Goal: Task Accomplishment & Management: Use online tool/utility

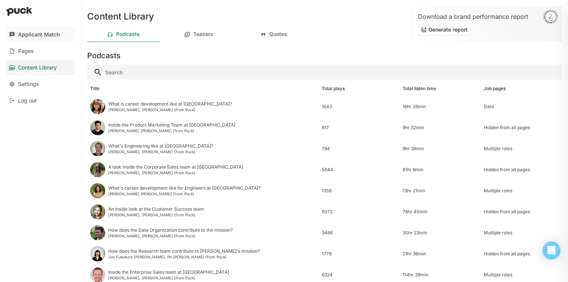
click at [29, 33] on div "Applicant Match" at bounding box center [39, 35] width 42 height 6
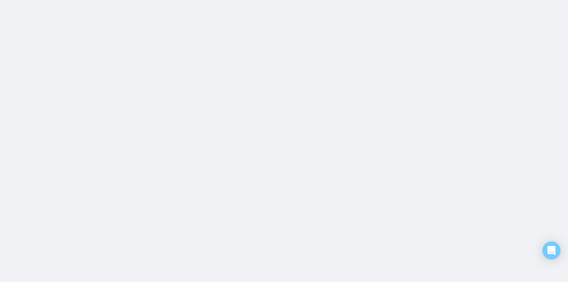
click at [29, 0] on html "Applicant Match Pages Content Library Settings Log out Content Library Podcasts…" at bounding box center [284, 0] width 568 height 0
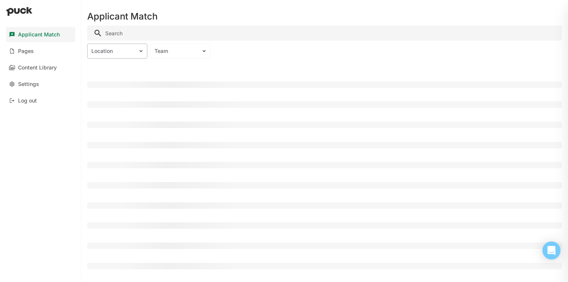
click at [122, 51] on div "Location" at bounding box center [112, 51] width 43 height 6
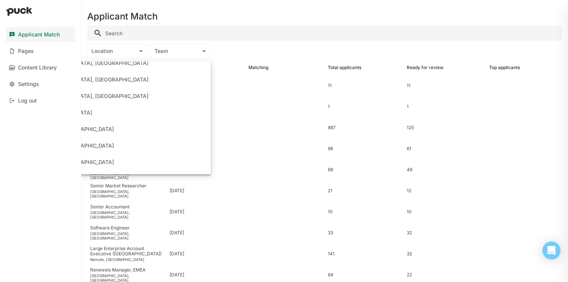
scroll to position [126, 0]
click at [113, 94] on div "[GEOGRAPHIC_DATA], [GEOGRAPHIC_DATA]" at bounding box center [94, 95] width 110 height 6
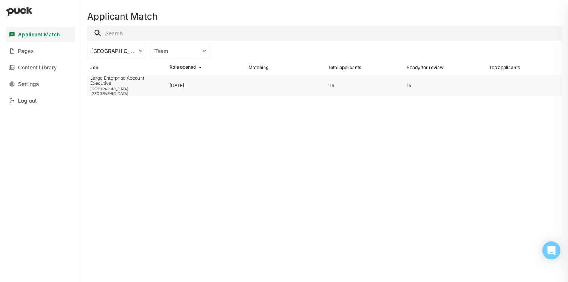
click at [138, 85] on div "Large Enterprise Account Executive" at bounding box center [126, 81] width 73 height 11
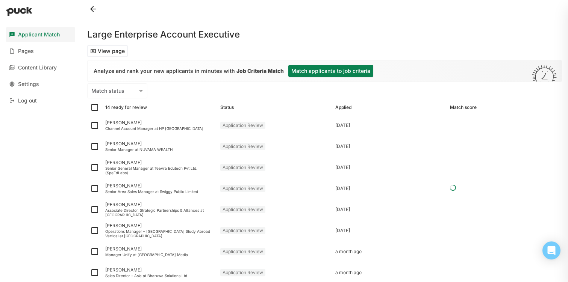
click at [320, 75] on button "Match applicants to job criteria" at bounding box center [330, 71] width 85 height 12
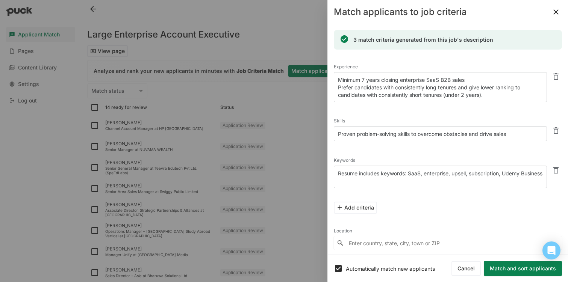
scroll to position [12, 0]
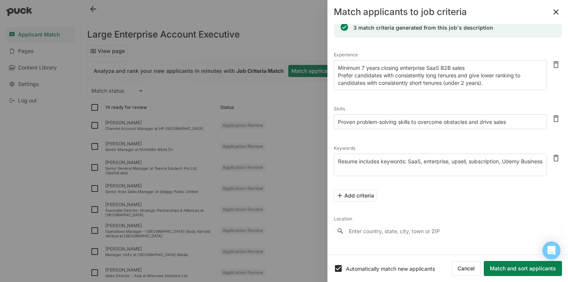
click at [432, 169] on textarea "Resume includes keywords: SaaS, enterprise, upsell, subscription, Udemy Business" at bounding box center [440, 165] width 213 height 23
click at [403, 168] on textarea "Resume includes keywords: SaaS, enterprise, upsell, subscription, Udemy Business" at bounding box center [440, 165] width 213 height 23
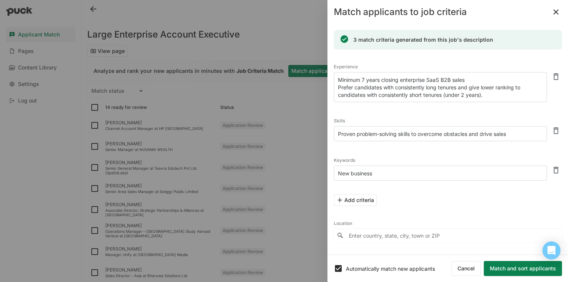
scroll to position [5, 0]
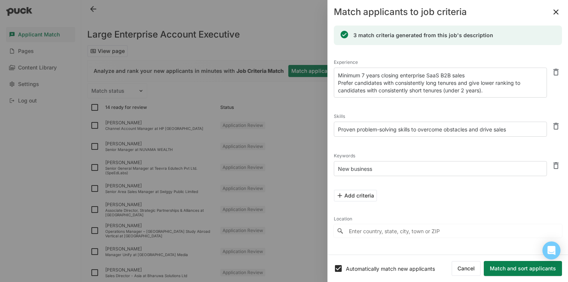
type textarea "New business"
click at [385, 230] on input "Enter country, state, city, town or ZIP" at bounding box center [448, 231] width 228 height 14
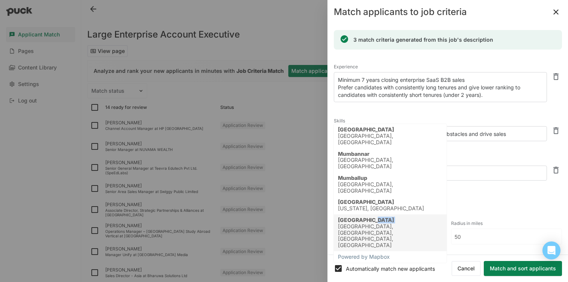
click at [376, 217] on div "[GEOGRAPHIC_DATA] [GEOGRAPHIC_DATA], [GEOGRAPHIC_DATA], [GEOGRAPHIC_DATA], [GEO…" at bounding box center [390, 233] width 105 height 32
click at [413, 237] on input "[GEOGRAPHIC_DATA], [GEOGRAPHIC_DATA], [GEOGRAPHIC_DATA], [GEOGRAPHIC_DATA], [GE…" at bounding box center [389, 237] width 111 height 14
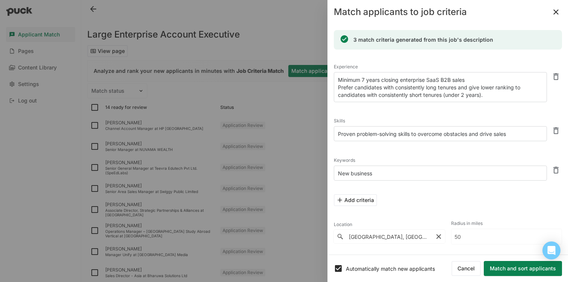
click at [356, 138] on div "[GEOGRAPHIC_DATA], [GEOGRAPHIC_DATA]" at bounding box center [390, 139] width 105 height 13
type input "[GEOGRAPHIC_DATA], [GEOGRAPHIC_DATA], [GEOGRAPHIC_DATA]"
click at [529, 270] on button "Match and sort applicants" at bounding box center [523, 268] width 78 height 15
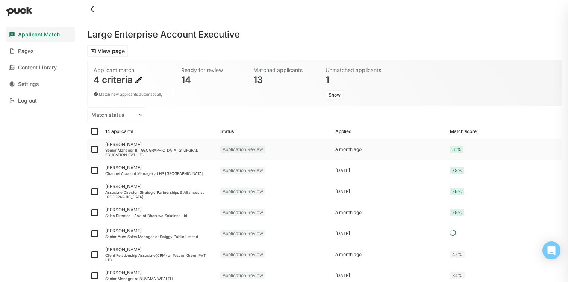
click at [127, 142] on div "[PERSON_NAME]" at bounding box center [159, 144] width 109 height 5
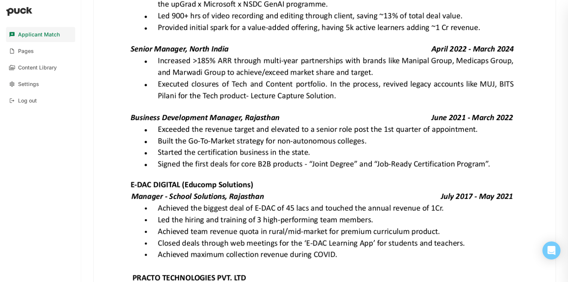
scroll to position [632, 0]
